Goal: Task Accomplishment & Management: Use online tool/utility

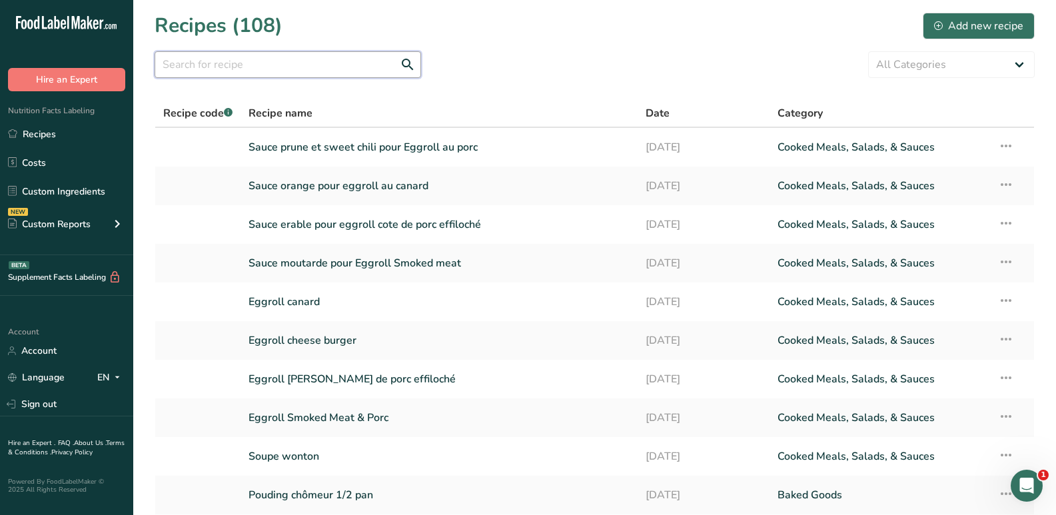
click at [278, 69] on input "text" at bounding box center [288, 64] width 267 height 27
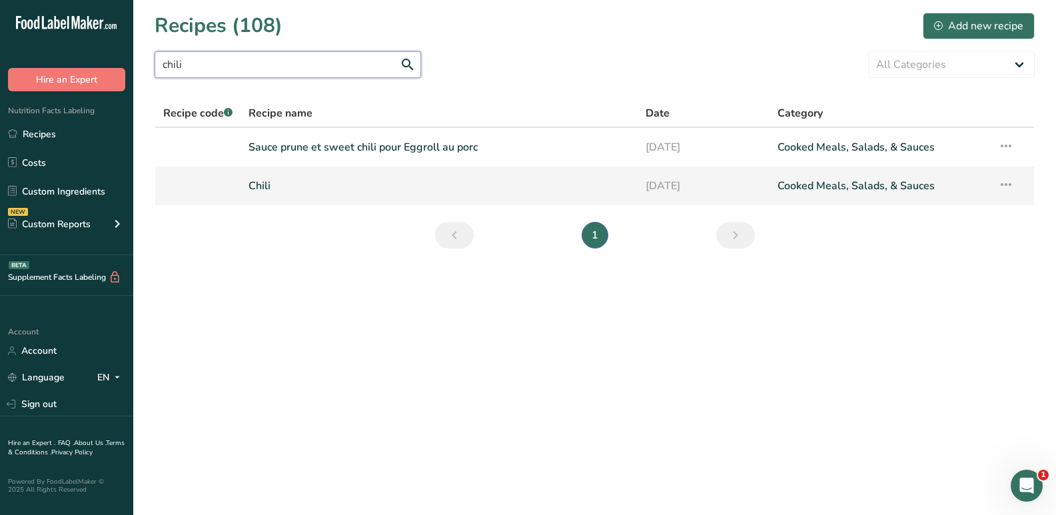
type input "chili"
click at [274, 181] on link "Chili" at bounding box center [439, 186] width 380 height 28
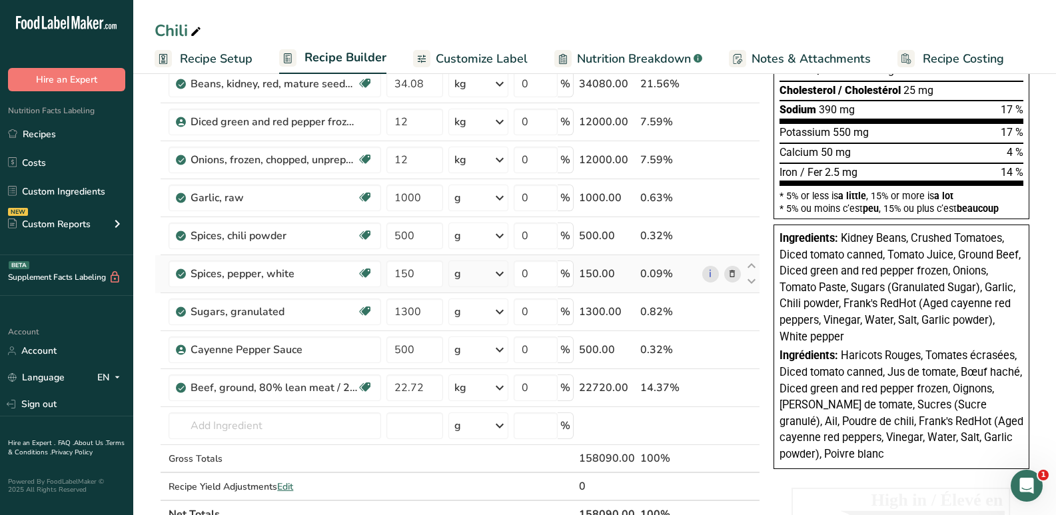
scroll to position [267, 0]
